Goal: Find specific page/section: Find specific page/section

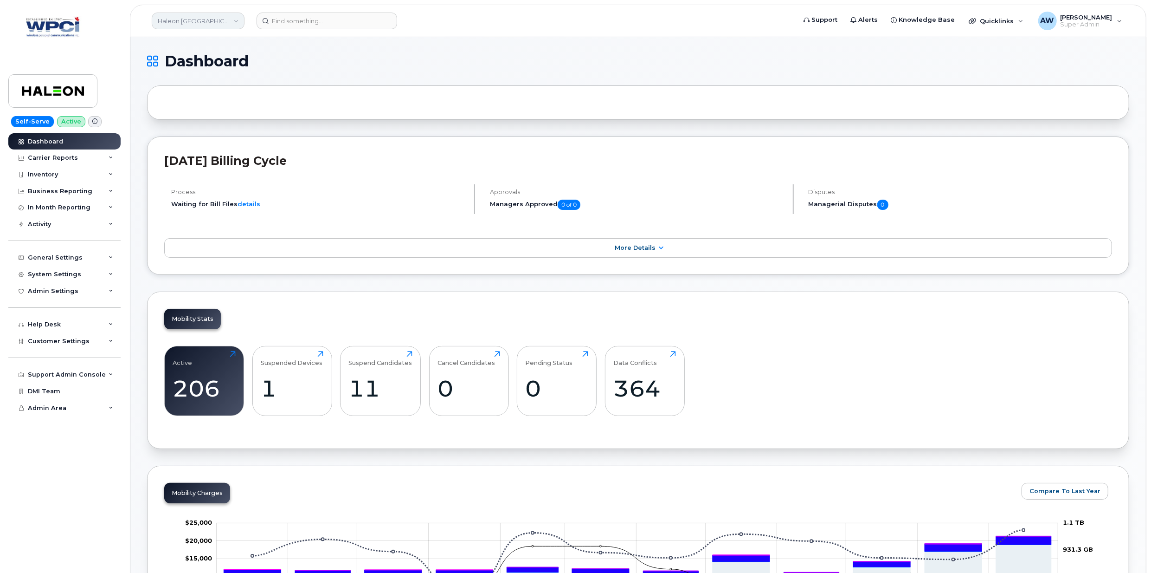
click at [184, 13] on link "Haleon [GEOGRAPHIC_DATA] ULC" at bounding box center [198, 21] width 93 height 17
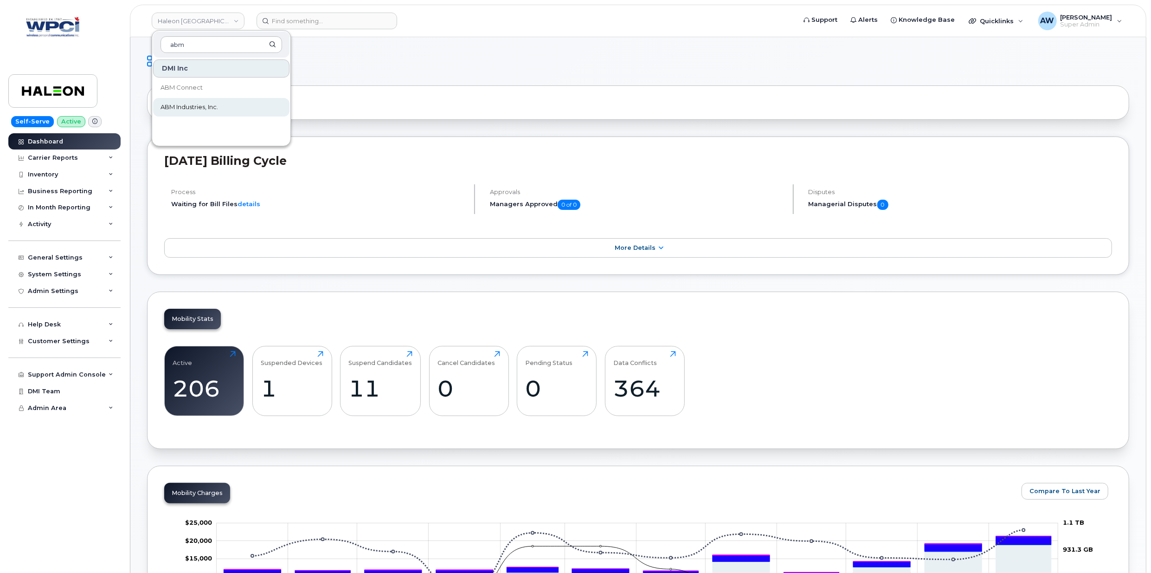
type input "abm"
click at [234, 102] on link "ABM Industries, Inc." at bounding box center [221, 107] width 136 height 19
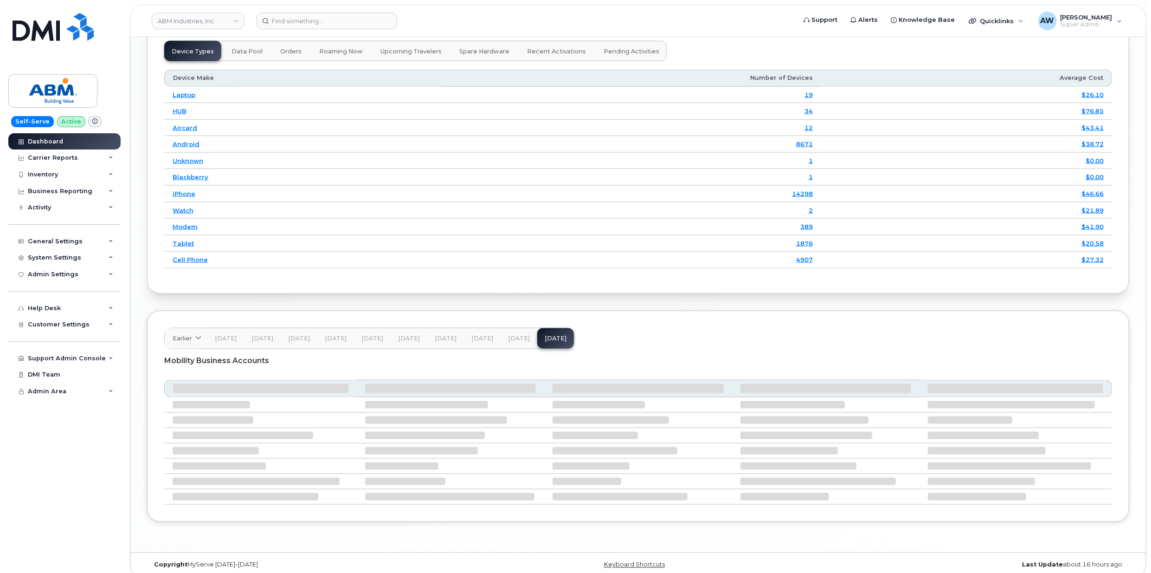
scroll to position [1194, 0]
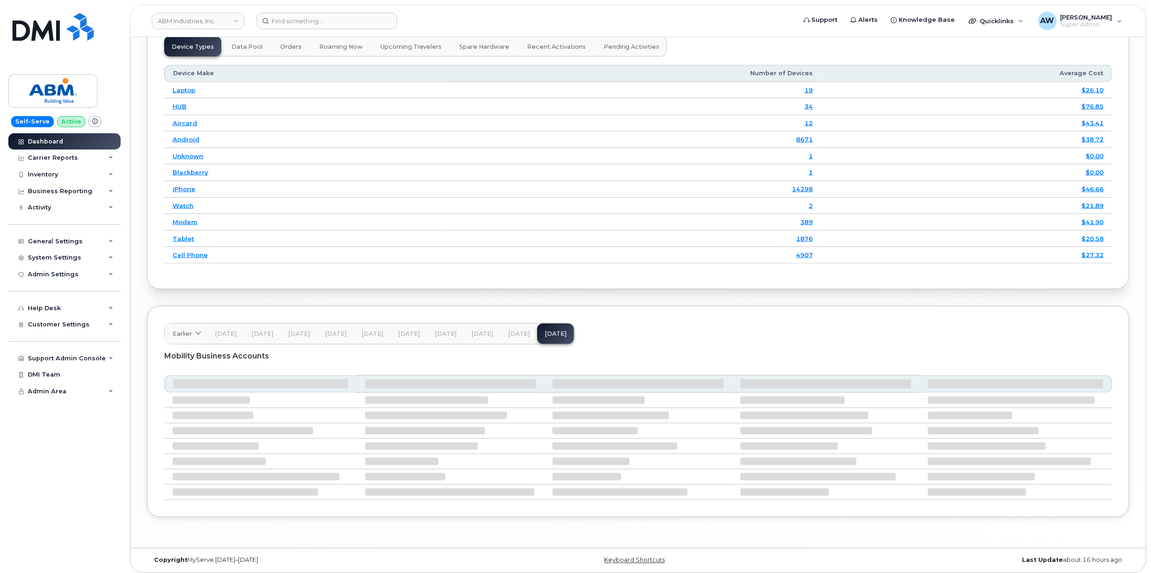
click at [502, 332] on button "[DATE]" at bounding box center [519, 333] width 37 height 20
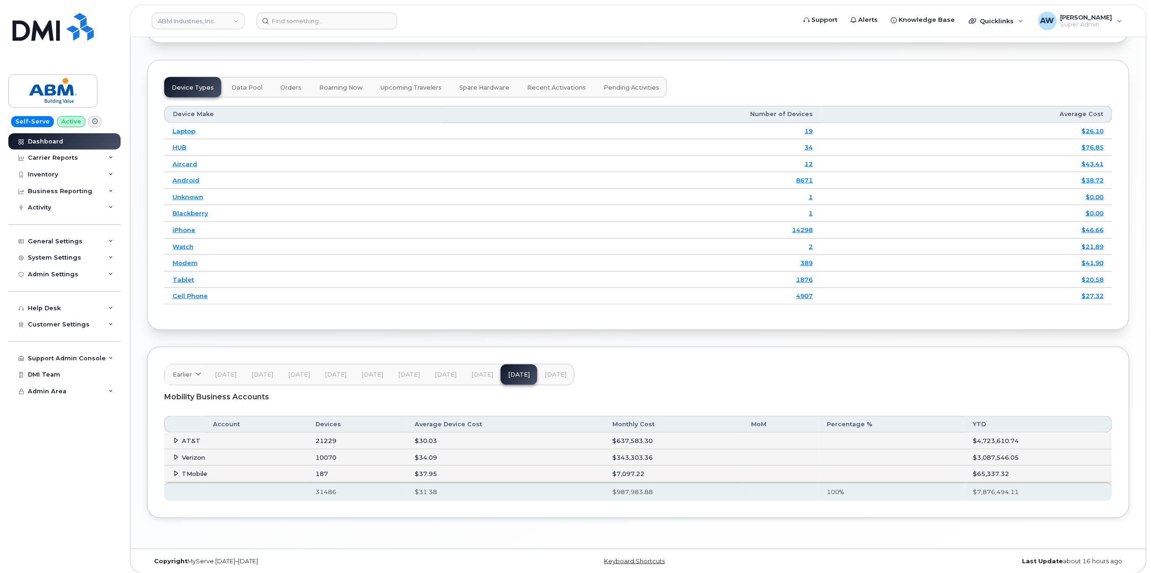
click at [181, 465] on td "TMobile" at bounding box center [235, 473] width 143 height 17
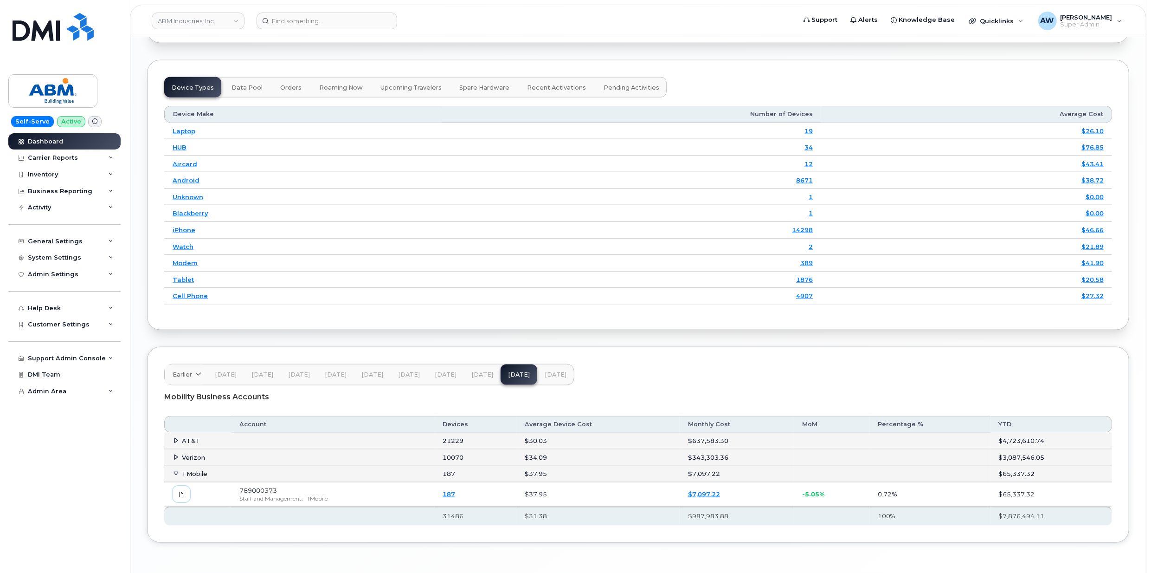
click at [182, 492] on span at bounding box center [181, 494] width 8 height 8
